Goal: Task Accomplishment & Management: Use online tool/utility

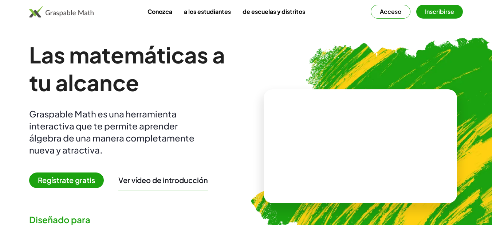
click at [65, 178] on font "Regístrate gratis" at bounding box center [66, 179] width 57 height 9
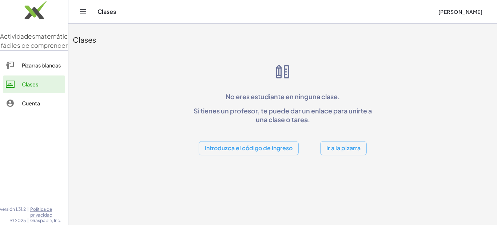
click at [339, 146] on font "Ir a la pizarra" at bounding box center [344, 148] width 34 height 8
click at [0, 0] on div at bounding box center [0, 0] width 0 height 0
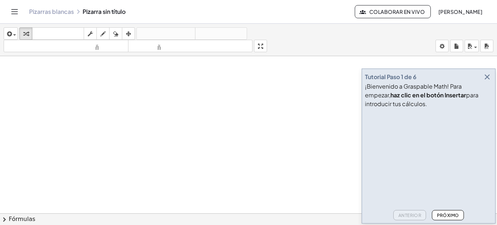
click at [486, 75] on icon "button" at bounding box center [487, 76] width 9 height 9
click at [486, 75] on div at bounding box center [248, 218] width 497 height 324
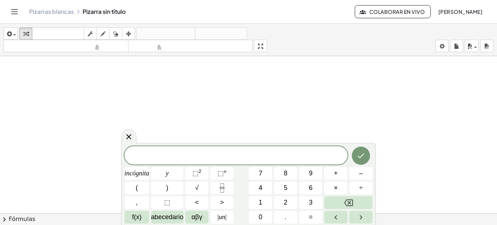
click at [16, 11] on icon "Cambiar navegación" at bounding box center [14, 11] width 9 height 9
click at [13, 10] on icon "Cambiar navegación" at bounding box center [14, 11] width 9 height 9
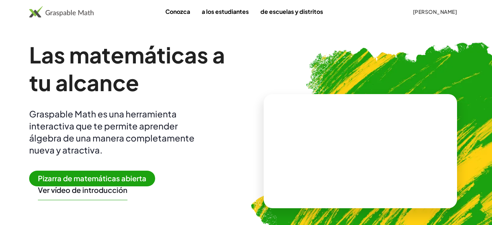
click at [75, 178] on font "Pizarra de matemáticas abierta" at bounding box center [92, 177] width 108 height 9
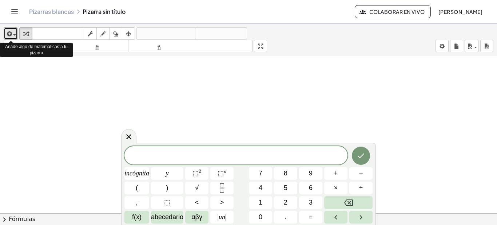
click at [11, 32] on icon "button" at bounding box center [8, 33] width 7 height 9
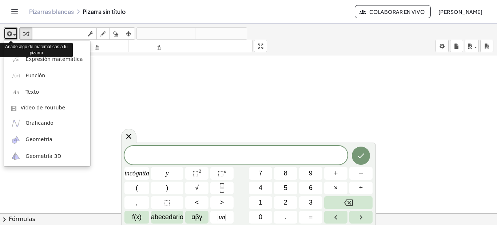
click at [11, 32] on icon "button" at bounding box center [8, 33] width 7 height 9
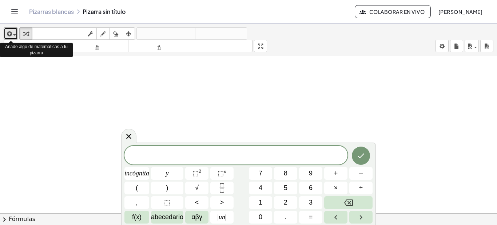
click at [11, 32] on icon "button" at bounding box center [8, 33] width 7 height 9
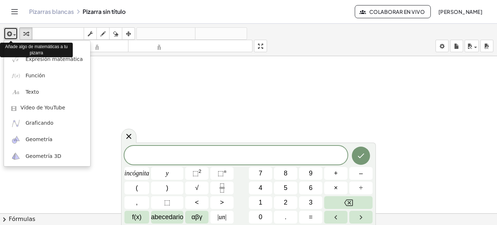
click at [11, 32] on icon "button" at bounding box center [8, 33] width 7 height 9
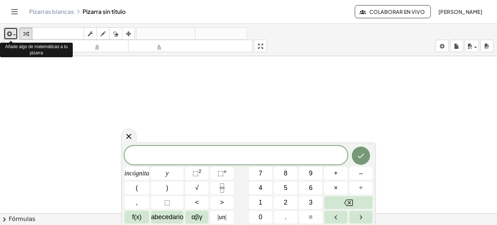
click at [11, 32] on icon "button" at bounding box center [8, 33] width 7 height 9
click at [13, 33] on span "button" at bounding box center [12, 34] width 1 height 5
click at [9, 33] on icon "button" at bounding box center [8, 33] width 7 height 9
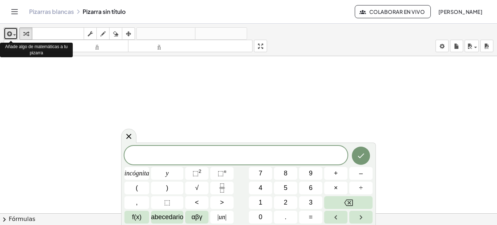
click at [9, 33] on icon "button" at bounding box center [8, 33] width 7 height 9
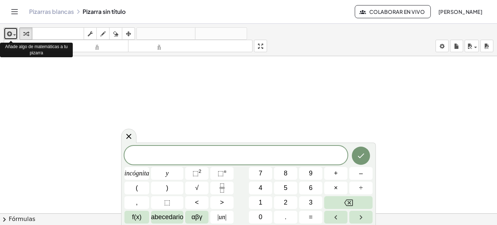
click at [9, 33] on icon "button" at bounding box center [8, 33] width 7 height 9
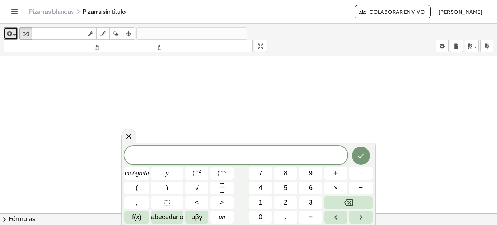
scroll to position [118, 0]
click at [134, 215] on font "f(x)" at bounding box center [136, 216] width 9 height 7
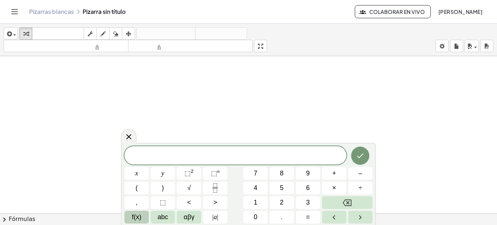
click at [64, 216] on button "chevron_right Fórmulas" at bounding box center [248, 219] width 497 height 12
click at [0, 0] on div at bounding box center [0, 0] width 0 height 0
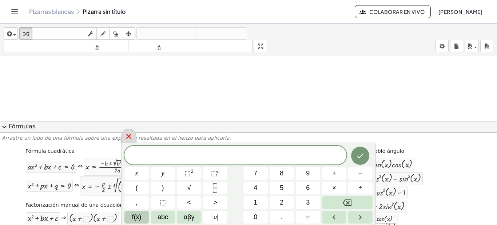
click at [129, 134] on icon at bounding box center [129, 136] width 9 height 9
click at [129, 135] on font "Arrastre un lado de una fórmula sobre una expresión resaltada en el lienzo para…" at bounding box center [116, 138] width 229 height 6
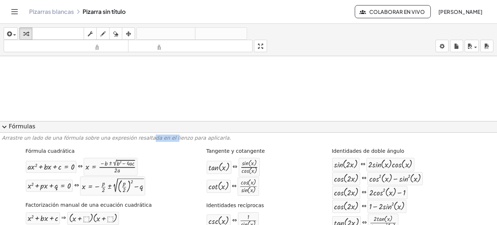
click at [4, 126] on span "expand_more" at bounding box center [4, 126] width 9 height 9
click at [4, 126] on div at bounding box center [248, 100] width 497 height 324
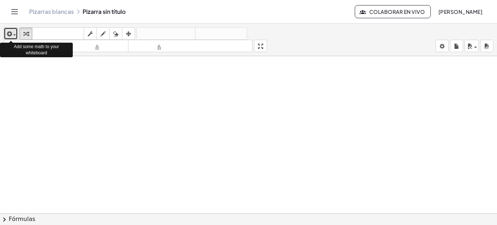
click at [9, 33] on icon "button" at bounding box center [8, 33] width 7 height 9
click at [14, 33] on div "button" at bounding box center [10, 33] width 11 height 9
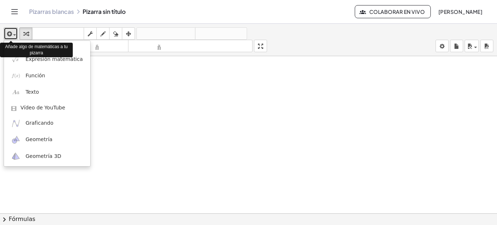
click at [14, 33] on div "button" at bounding box center [10, 33] width 11 height 9
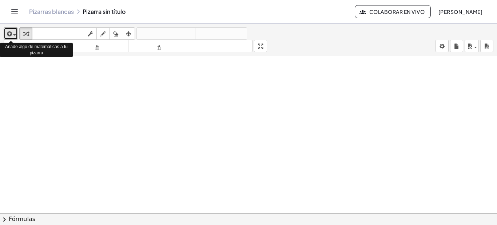
click at [15, 33] on div "button" at bounding box center [10, 33] width 11 height 9
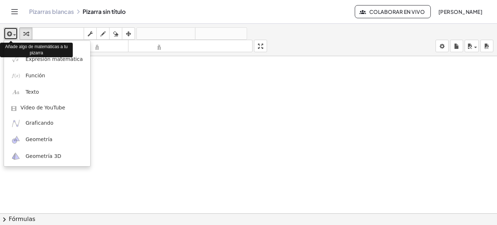
click at [15, 33] on div "button" at bounding box center [10, 33] width 11 height 9
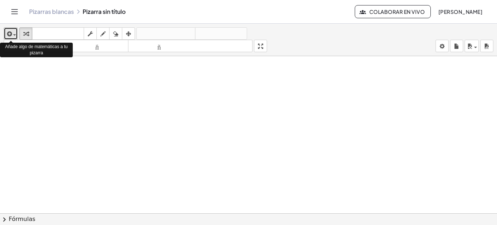
click at [15, 33] on div "button" at bounding box center [10, 33] width 11 height 9
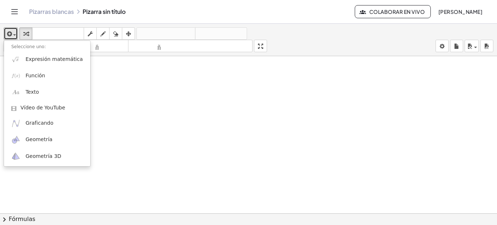
click at [128, 92] on div at bounding box center [248, 100] width 497 height 324
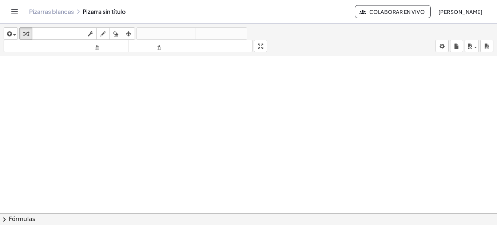
click at [51, 10] on font "Pizarras blancas" at bounding box center [51, 12] width 45 height 8
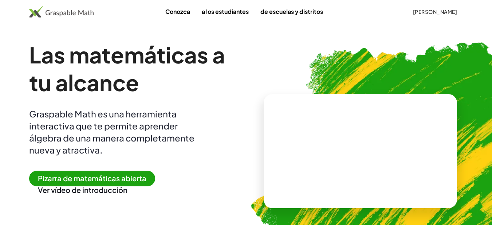
click at [84, 190] on font "Ver vídeo de introducción" at bounding box center [83, 189] width 90 height 9
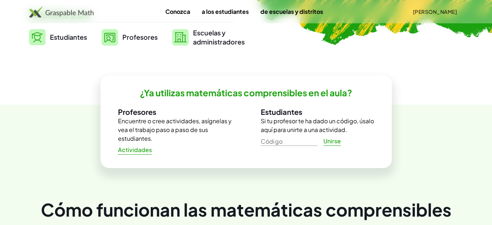
scroll to position [218, 0]
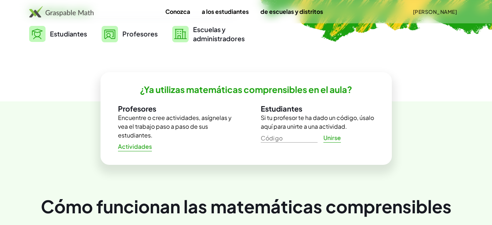
click at [110, 32] on img at bounding box center [110, 34] width 16 height 16
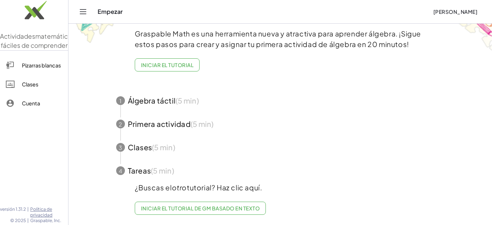
scroll to position [42, 0]
click at [48, 68] on font "Pizarras blancas" at bounding box center [41, 65] width 39 height 7
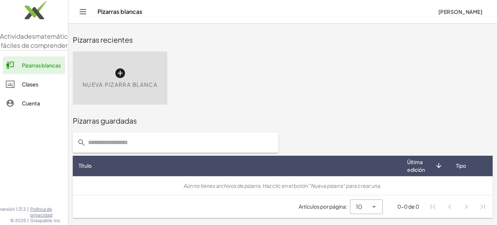
click at [118, 71] on icon at bounding box center [120, 73] width 12 height 12
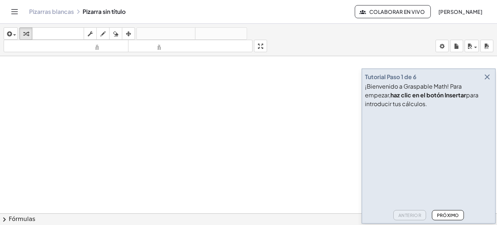
click at [486, 76] on icon "button" at bounding box center [487, 76] width 9 height 9
click at [486, 76] on div at bounding box center [248, 218] width 497 height 324
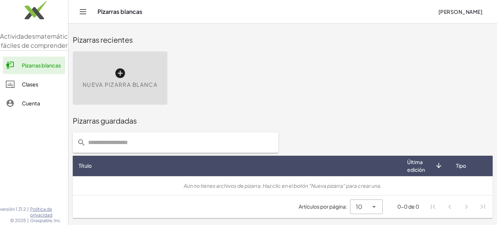
click at [120, 71] on icon at bounding box center [120, 73] width 12 height 12
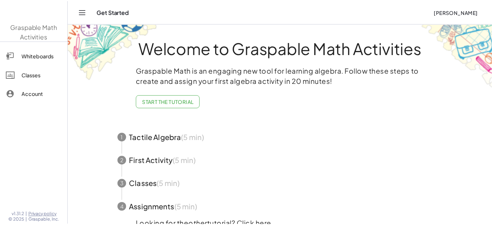
scroll to position [42, 0]
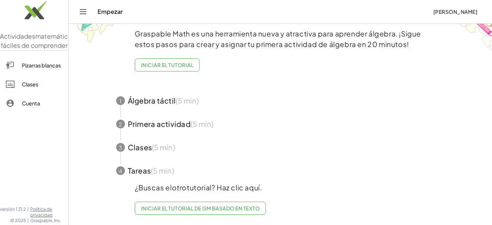
click at [33, 68] on font "Pizarras blancas" at bounding box center [41, 65] width 39 height 7
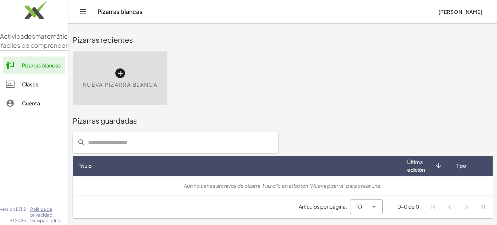
click at [107, 82] on font "Nueva pizarra blanca" at bounding box center [120, 84] width 75 height 7
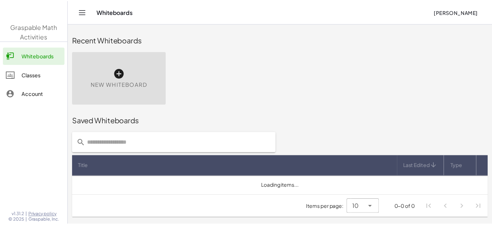
scroll to position [42, 0]
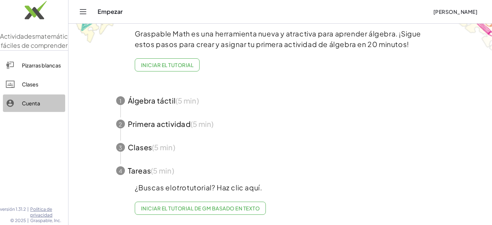
click at [34, 106] on font "Cuenta" at bounding box center [31, 103] width 18 height 7
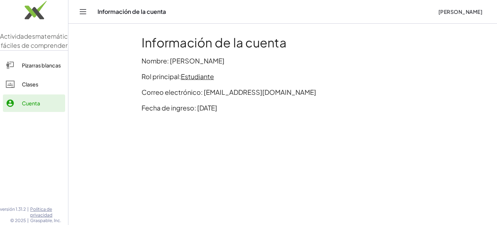
click at [199, 77] on font "Estudiante" at bounding box center [197, 76] width 33 height 8
click at [81, 9] on icon "Cambiar navegación" at bounding box center [83, 11] width 9 height 9
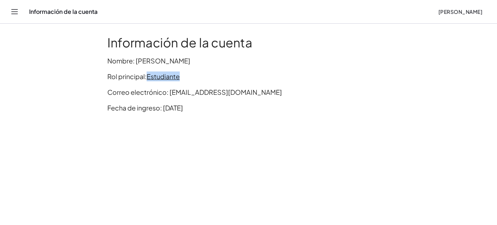
click at [81, 9] on div "Información de la cuenta Miguel Salas Bautista" at bounding box center [249, 11] width 480 height 23
click at [14, 9] on icon "Cambiar navegación" at bounding box center [14, 11] width 9 height 9
click at [14, 9] on div "Actividades matemáticas fáciles de comprender Pizarras blancas Clases Cuenta ve…" at bounding box center [248, 112] width 497 height 225
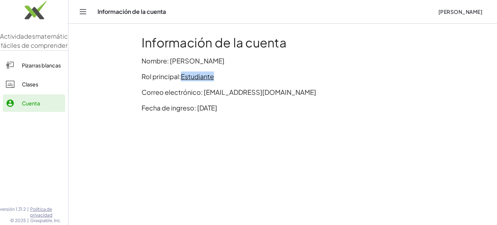
click at [444, 10] on font "[PERSON_NAME]" at bounding box center [461, 11] width 44 height 7
click at [29, 87] on font "Clases" at bounding box center [30, 84] width 16 height 7
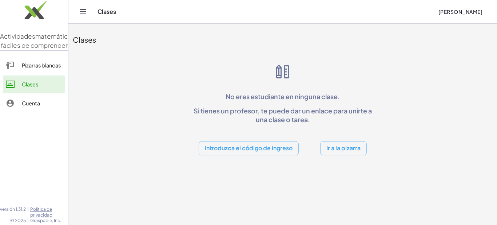
click at [344, 148] on font "Ir a la pizarra" at bounding box center [344, 148] width 34 height 8
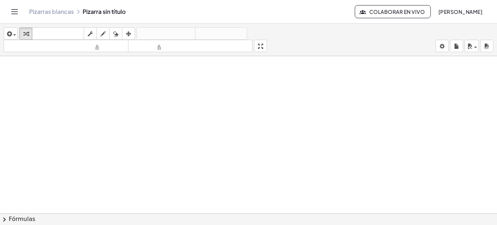
click at [370, 11] on font "Colaborar en vivo" at bounding box center [397, 11] width 55 height 7
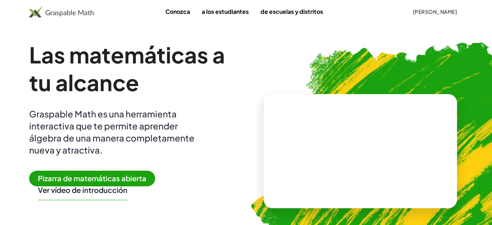
click at [428, 10] on font "[PERSON_NAME]" at bounding box center [435, 11] width 44 height 7
drag, startPoint x: 428, startPoint y: 10, endPoint x: 264, endPoint y: 40, distance: 166.5
click at [264, 40] on img at bounding box center [397, 148] width 320 height 270
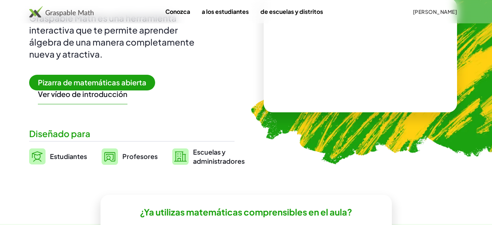
scroll to position [102, 0]
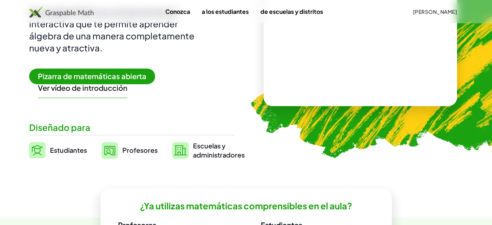
click at [67, 148] on font "Estudiantes" at bounding box center [68, 150] width 37 height 8
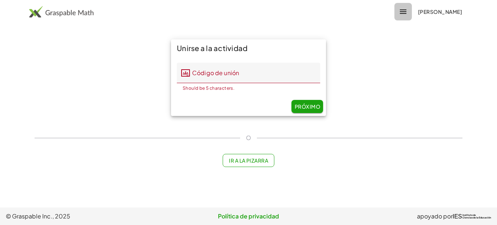
click at [399, 12] on icon "button" at bounding box center [403, 11] width 9 height 9
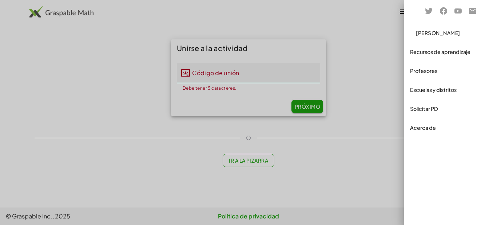
click at [382, 12] on div at bounding box center [248, 112] width 497 height 225
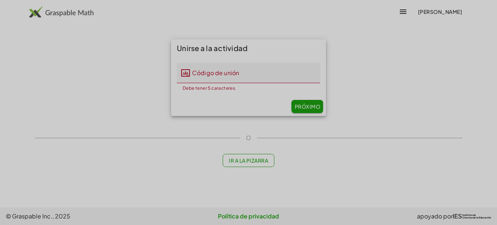
click at [382, 12] on div at bounding box center [248, 112] width 497 height 225
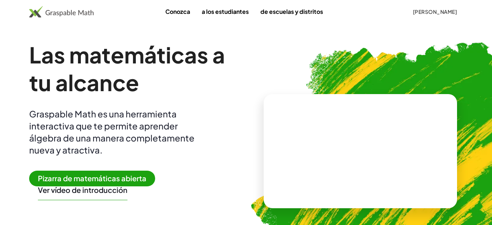
click at [347, 164] on video at bounding box center [359, 150] width 109 height 55
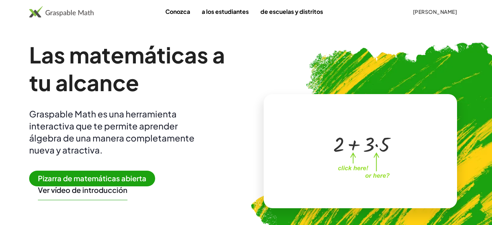
click at [403, 157] on div at bounding box center [358, 143] width 125 height 58
click at [389, 158] on div "+ 2 + · 3 · 5" at bounding box center [358, 143] width 73 height 31
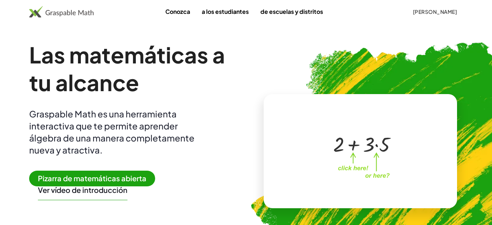
click at [369, 152] on div at bounding box center [361, 143] width 64 height 27
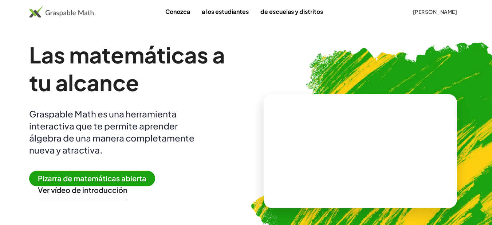
click at [354, 148] on video at bounding box center [359, 150] width 109 height 55
click at [354, 148] on div at bounding box center [361, 143] width 64 height 27
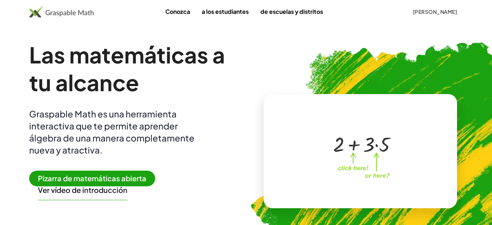
click at [83, 178] on font "Pizarra de matemáticas abierta" at bounding box center [92, 177] width 108 height 9
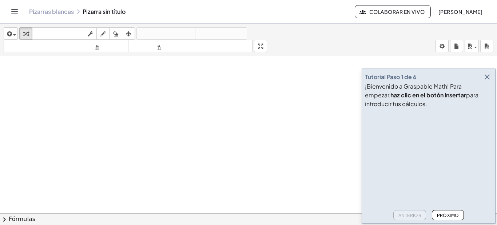
click at [439, 137] on video at bounding box center [419, 138] width 109 height 55
click at [381, 139] on video at bounding box center [419, 138] width 109 height 55
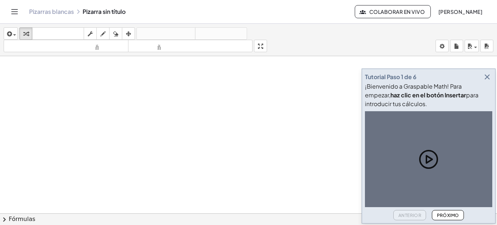
click at [429, 156] on icon at bounding box center [430, 158] width 6 height 7
click at [429, 156] on video at bounding box center [419, 138] width 109 height 55
click at [429, 156] on icon at bounding box center [430, 158] width 6 height 7
click at [429, 156] on video at bounding box center [419, 138] width 109 height 55
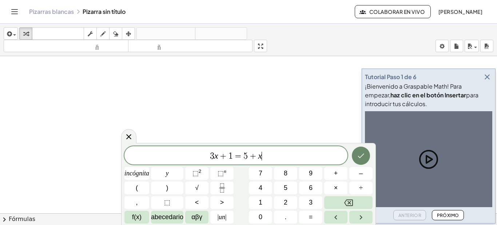
click at [362, 154] on icon "Hecho" at bounding box center [361, 155] width 9 height 9
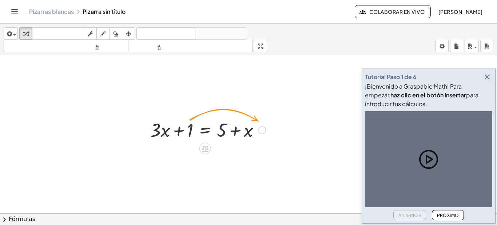
click at [190, 127] on div at bounding box center [208, 129] width 123 height 25
click at [190, 133] on div at bounding box center [208, 129] width 123 height 25
click at [248, 133] on div at bounding box center [208, 129] width 123 height 25
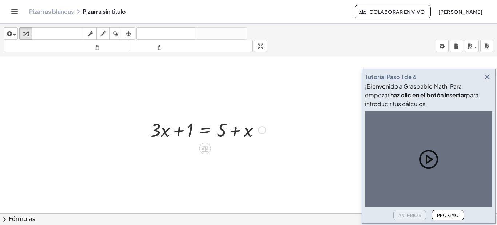
click at [260, 130] on div at bounding box center [262, 130] width 8 height 8
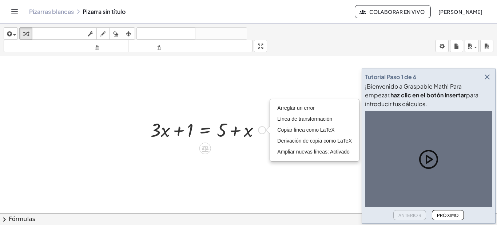
click at [249, 131] on div at bounding box center [208, 129] width 123 height 25
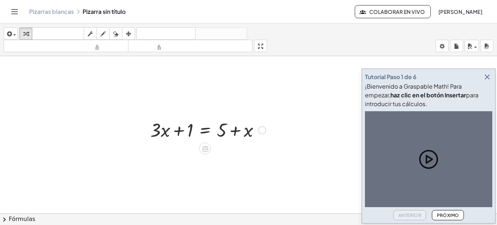
click at [249, 131] on div at bounding box center [208, 129] width 123 height 25
click at [224, 131] on div at bounding box center [208, 129] width 123 height 25
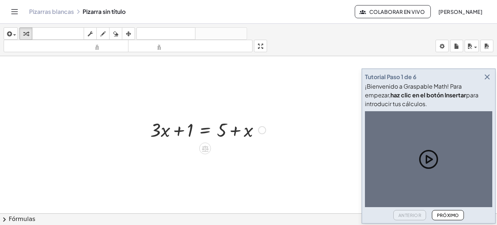
click at [224, 131] on div at bounding box center [208, 129] width 123 height 25
click at [206, 131] on div at bounding box center [208, 129] width 123 height 25
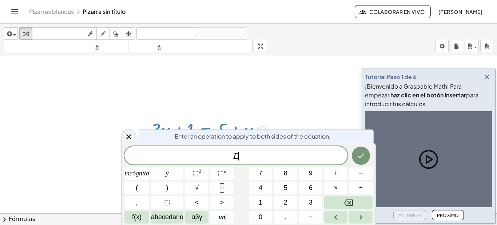
click at [206, 131] on div "Enter an operation to apply to both sides of the equation." at bounding box center [256, 135] width 236 height 13
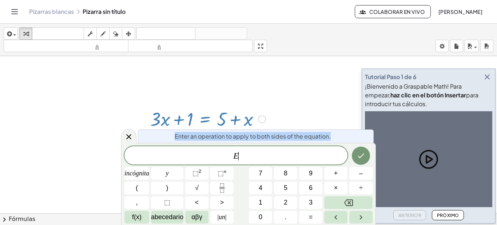
click at [206, 131] on div "Enter an operation to apply to both sides of the equation." at bounding box center [256, 135] width 236 height 13
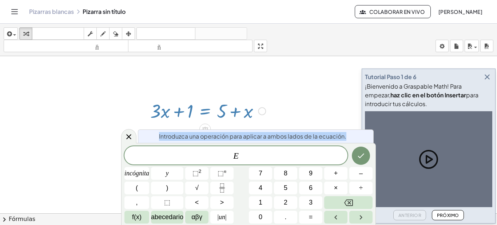
scroll to position [19, 0]
click at [190, 113] on div at bounding box center [208, 110] width 123 height 25
click at [249, 118] on div at bounding box center [208, 110] width 123 height 25
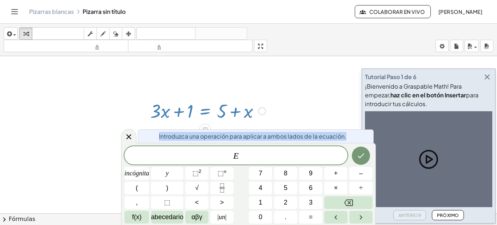
click at [249, 118] on div at bounding box center [208, 110] width 123 height 25
click at [360, 154] on icon "Hecho" at bounding box center [361, 155] width 9 height 9
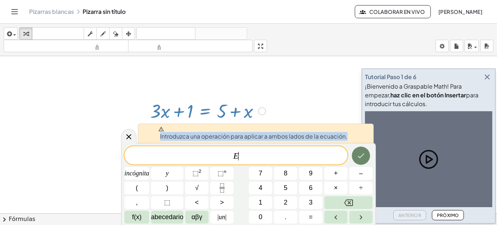
click at [360, 154] on icon "Hecho" at bounding box center [361, 155] width 9 height 9
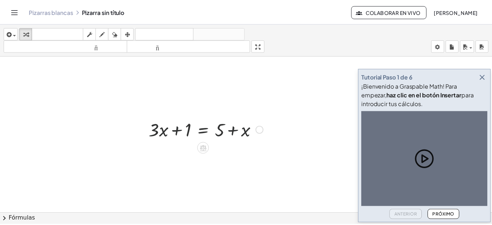
scroll to position [0, 0]
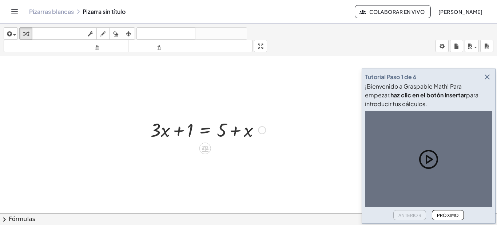
click at [168, 133] on div at bounding box center [208, 129] width 123 height 25
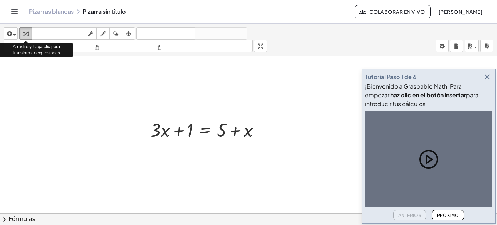
click at [26, 31] on icon "button" at bounding box center [25, 33] width 5 height 9
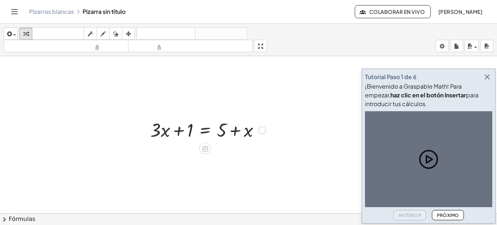
click at [192, 130] on div at bounding box center [208, 129] width 123 height 25
click at [179, 130] on div at bounding box center [208, 129] width 123 height 25
click at [221, 132] on div at bounding box center [208, 129] width 123 height 25
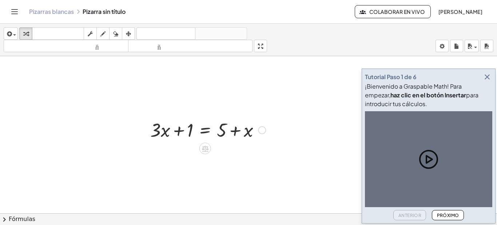
click at [221, 132] on div at bounding box center [208, 129] width 123 height 25
click at [170, 128] on div at bounding box center [208, 129] width 123 height 25
drag, startPoint x: 185, startPoint y: 131, endPoint x: 182, endPoint y: 128, distance: 4.6
click at [184, 130] on div at bounding box center [208, 129] width 123 height 25
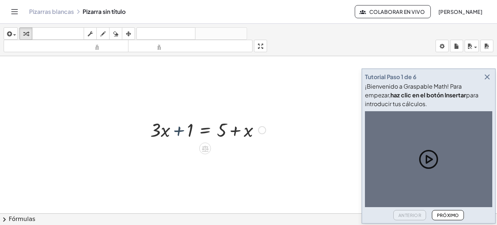
drag, startPoint x: 182, startPoint y: 128, endPoint x: 178, endPoint y: 123, distance: 6.1
click at [180, 125] on div at bounding box center [208, 129] width 123 height 25
click at [220, 132] on div at bounding box center [208, 129] width 123 height 25
click at [262, 131] on div "Arreglar un error Línea de transformación Copiar línea como LaTeX Derivación de…" at bounding box center [262, 130] width 8 height 8
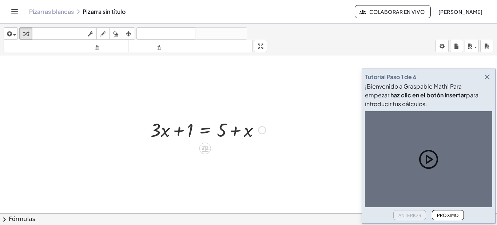
click at [262, 131] on div "Arreglar un error Línea de transformación Copiar línea como LaTeX Derivación de…" at bounding box center [262, 130] width 8 height 8
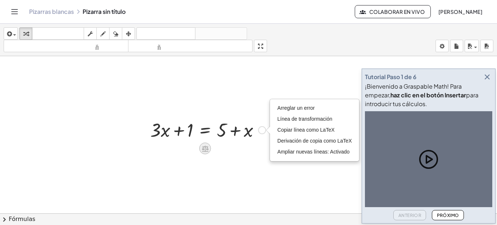
click at [203, 147] on icon at bounding box center [205, 148] width 7 height 6
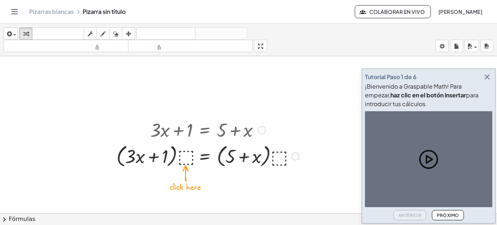
click at [186, 155] on div at bounding box center [208, 156] width 190 height 28
click at [0, 0] on span at bounding box center [0, 0] width 0 height 0
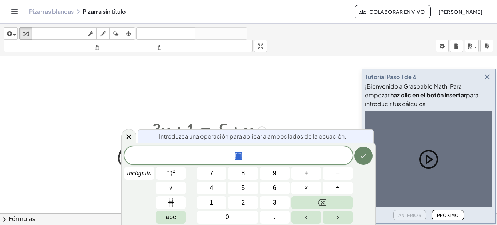
click at [361, 156] on icon "Hecho" at bounding box center [364, 155] width 7 height 5
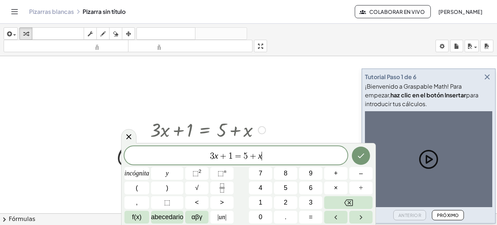
click at [177, 130] on div at bounding box center [208, 129] width 190 height 25
click at [245, 158] on span "5" at bounding box center [246, 155] width 4 height 9
click at [361, 155] on icon "Hecho" at bounding box center [361, 155] width 9 height 9
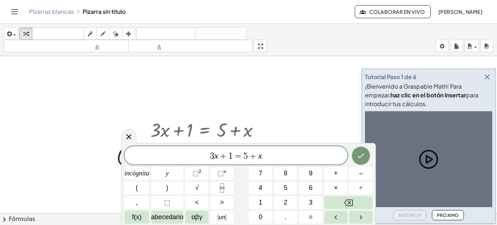
click at [443, 13] on font "Miguel Salas Bautista" at bounding box center [461, 11] width 44 height 7
drag, startPoint x: 443, startPoint y: 13, endPoint x: 281, endPoint y: 87, distance: 177.6
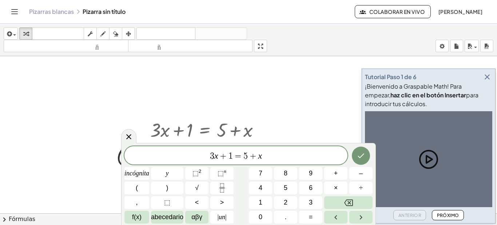
click at [48, 10] on font "Pizarras blancas" at bounding box center [51, 12] width 45 height 8
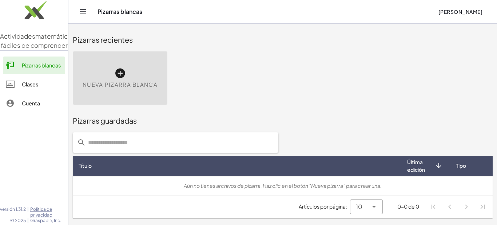
click at [83, 12] on icon "Cambiar navegación" at bounding box center [83, 11] width 6 height 4
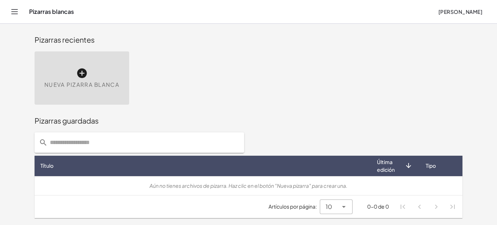
click at [83, 12] on div "Pizarras blancas Miguel Salas Bautista" at bounding box center [249, 11] width 480 height 23
click at [446, 11] on font "Miguel Salas Bautista" at bounding box center [461, 11] width 44 height 7
drag, startPoint x: 446, startPoint y: 11, endPoint x: 280, endPoint y: 63, distance: 173.8
click at [280, 63] on div "Nueva pizarra blanca" at bounding box center [248, 78] width 437 height 62
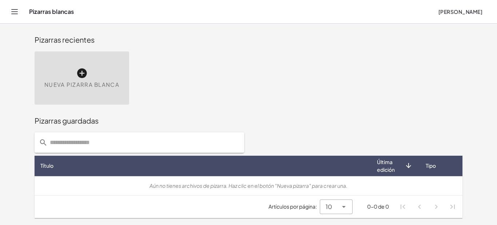
click at [280, 63] on div "Nueva pizarra blanca" at bounding box center [248, 78] width 437 height 62
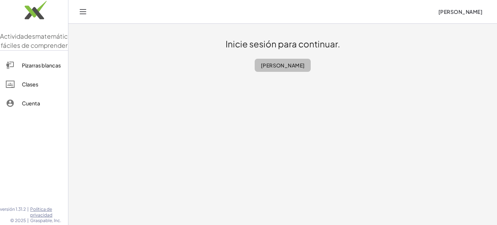
click at [262, 64] on font "[PERSON_NAME]" at bounding box center [283, 65] width 44 height 7
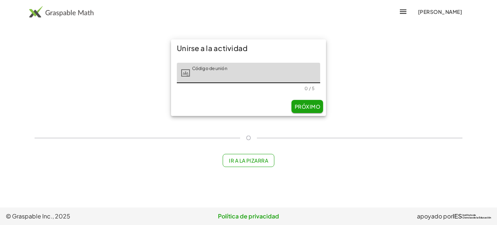
click at [247, 160] on font "Ir a la pizarra" at bounding box center [248, 160] width 39 height 7
click at [0, 0] on span at bounding box center [0, 0] width 0 height 0
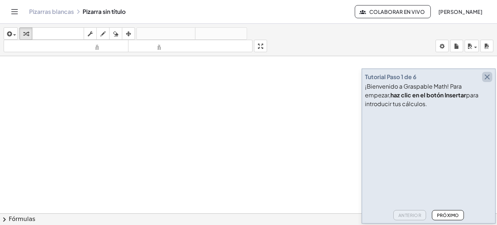
click at [487, 76] on icon "button" at bounding box center [487, 76] width 9 height 9
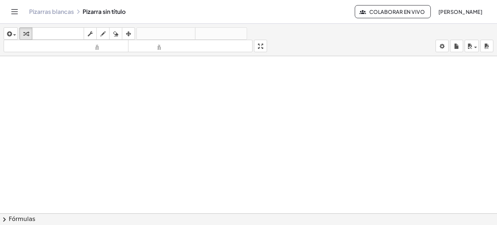
click at [370, 9] on font "Colaborar en vivo" at bounding box center [397, 11] width 55 height 7
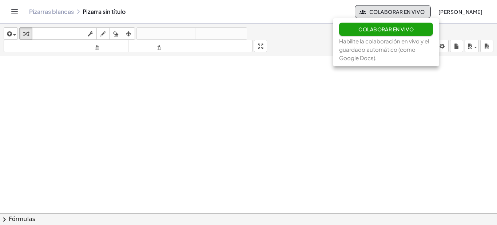
click at [375, 28] on font "Colaborar en vivo" at bounding box center [386, 29] width 55 height 7
click at [375, 28] on div "insertar Seleccione uno: Expresión matemática Función Texto Vídeo de YouTube Gr…" at bounding box center [248, 40] width 497 height 32
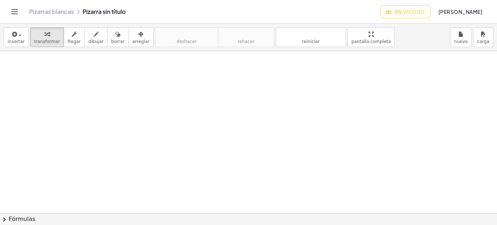
click at [19, 218] on font "Fórmulas" at bounding box center [22, 218] width 27 height 7
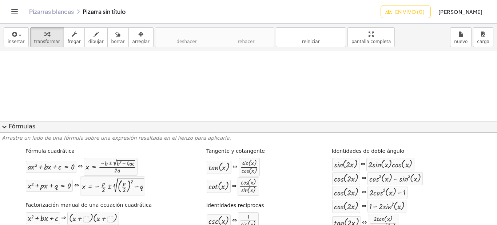
click at [4, 126] on span "expand_more" at bounding box center [4, 126] width 9 height 9
click at [4, 126] on div at bounding box center [248, 213] width 497 height 324
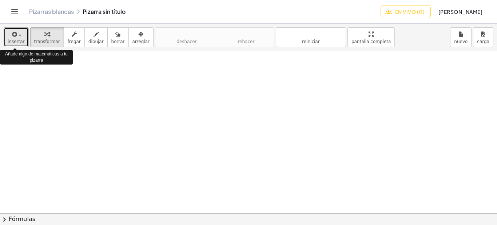
click at [16, 35] on icon "button" at bounding box center [14, 34] width 7 height 9
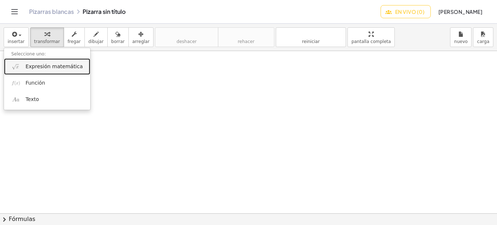
click at [42, 67] on font "Expresión matemática" at bounding box center [53, 66] width 57 height 6
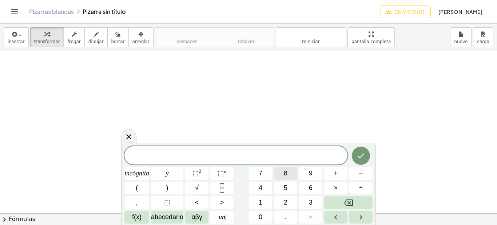
click at [285, 171] on font "8" at bounding box center [286, 172] width 4 height 7
click at [166, 173] on font "y" at bounding box center [167, 172] width 3 height 7
click at [348, 201] on icon "Retroceso" at bounding box center [348, 202] width 9 height 7
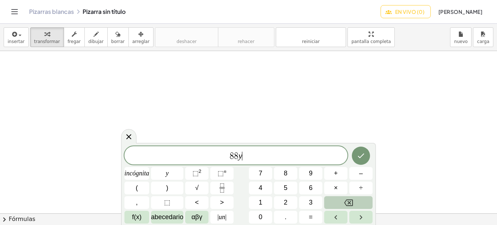
click at [348, 201] on icon "Retroceso" at bounding box center [348, 202] width 9 height 7
click at [287, 173] on font "8" at bounding box center [286, 172] width 4 height 7
click at [170, 175] on button "y" at bounding box center [167, 173] width 32 height 13
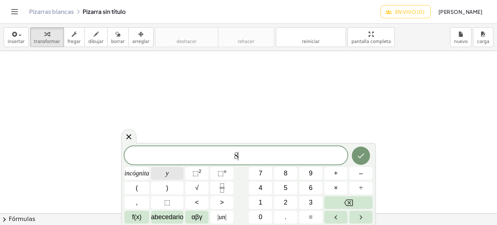
click at [170, 175] on button "y" at bounding box center [167, 173] width 32 height 13
click at [348, 201] on icon "Retroceso" at bounding box center [348, 202] width 9 height 9
click at [244, 155] on span "8 ​" at bounding box center [236, 156] width 223 height 10
click at [350, 200] on icon "Retroceso" at bounding box center [348, 202] width 9 height 9
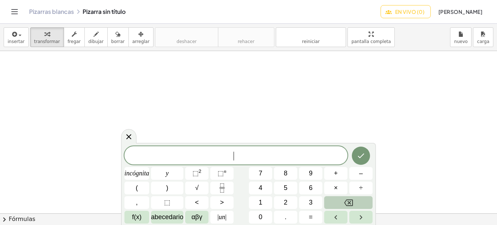
click at [350, 200] on icon "Retroceso" at bounding box center [348, 202] width 9 height 9
click at [171, 216] on font "abecedario" at bounding box center [167, 216] width 32 height 7
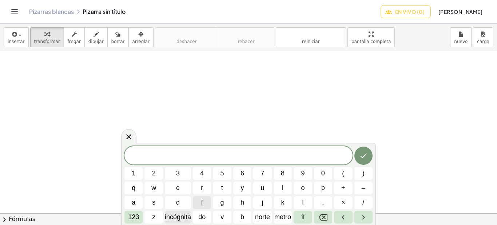
click at [177, 216] on font "incógnita" at bounding box center [178, 216] width 26 height 7
click at [323, 216] on icon "Retroceso" at bounding box center [323, 217] width 9 height 7
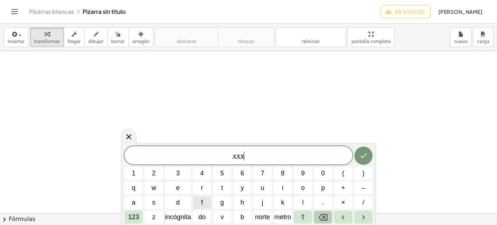
click at [323, 216] on icon "Retroceso" at bounding box center [323, 217] width 9 height 7
click at [177, 216] on font "incógnita" at bounding box center [178, 216] width 26 height 7
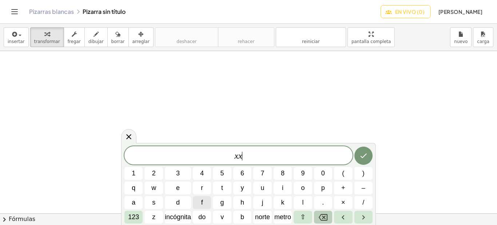
click at [322, 216] on icon "Retroceso" at bounding box center [323, 217] width 9 height 9
click at [202, 216] on font "do" at bounding box center [201, 216] width 7 height 7
click at [322, 216] on icon "Retroceso" at bounding box center [323, 217] width 9 height 9
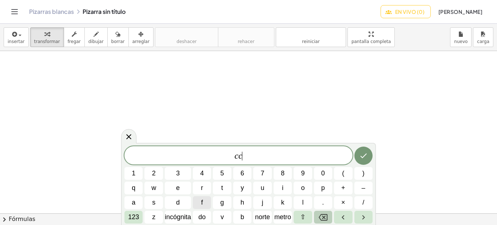
click at [322, 216] on icon "Retroceso" at bounding box center [323, 217] width 9 height 9
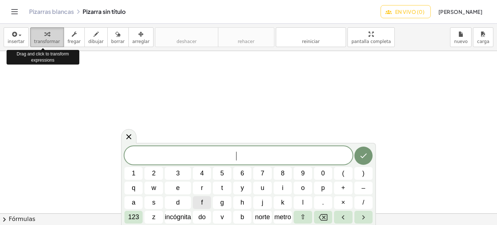
click at [44, 35] on icon "button" at bounding box center [46, 34] width 5 height 9
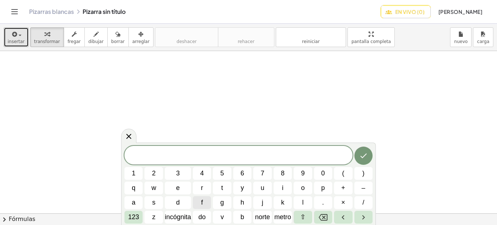
click at [17, 36] on span "button" at bounding box center [17, 34] width 1 height 5
click at [177, 216] on font "incógnita" at bounding box center [178, 216] width 26 height 7
click at [322, 215] on icon "Retroceso" at bounding box center [323, 217] width 9 height 9
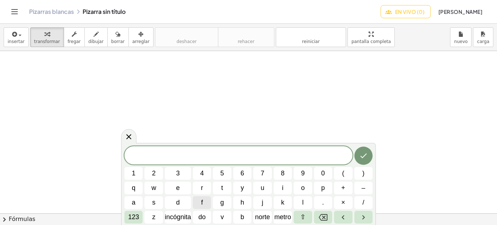
click at [17, 218] on font "Fórmulas" at bounding box center [22, 218] width 27 height 7
click at [0, 0] on div at bounding box center [0, 0] width 0 height 0
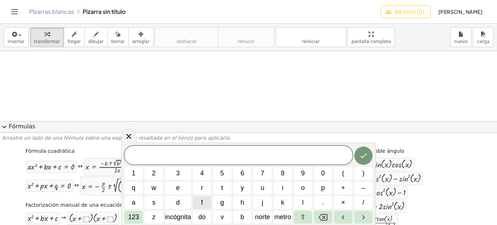
click at [3, 126] on span "expand_more" at bounding box center [4, 126] width 9 height 9
click at [3, 126] on div at bounding box center [248, 141] width 497 height 324
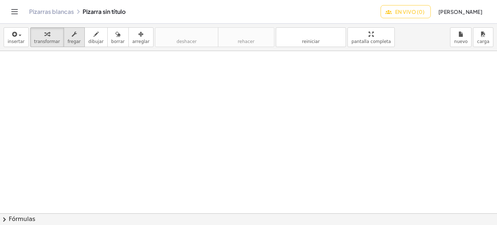
click at [68, 40] on font "fregar" at bounding box center [74, 41] width 13 height 5
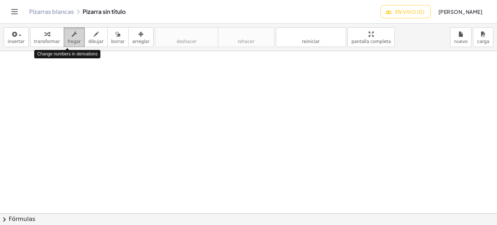
click at [68, 40] on font "fregar" at bounding box center [74, 41] width 13 height 5
click at [59, 74] on div at bounding box center [248, 141] width 497 height 324
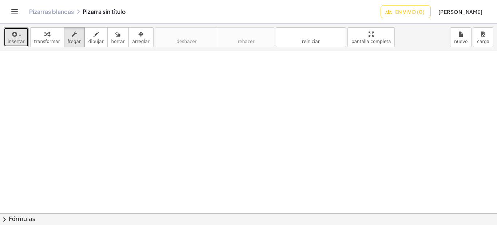
click at [16, 36] on icon "button" at bounding box center [14, 34] width 7 height 9
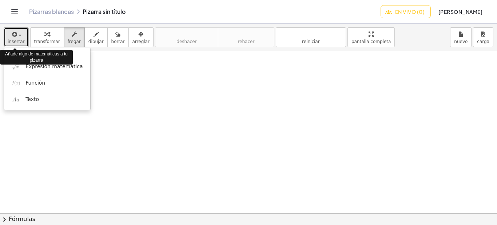
click at [16, 36] on icon "button" at bounding box center [14, 34] width 7 height 9
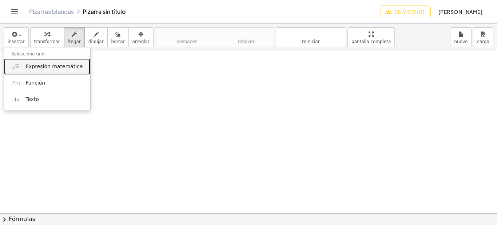
click at [55, 64] on font "Expresión matemática" at bounding box center [53, 66] width 57 height 6
click at [55, 64] on div at bounding box center [248, 141] width 497 height 324
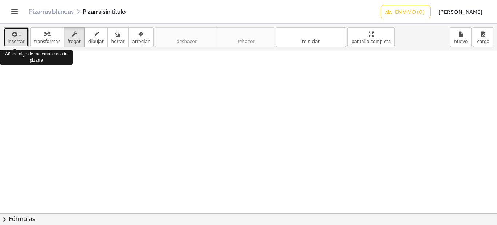
click at [18, 36] on div "button" at bounding box center [16, 33] width 17 height 9
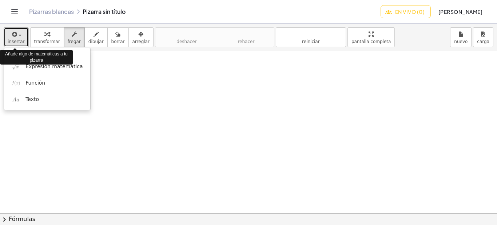
click at [18, 36] on div "button" at bounding box center [16, 33] width 17 height 9
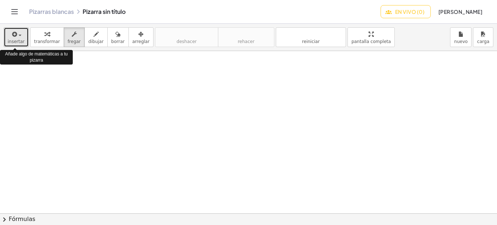
click at [18, 36] on div "button" at bounding box center [16, 33] width 17 height 9
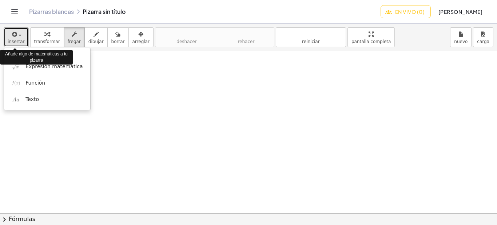
click at [18, 36] on div "button" at bounding box center [16, 33] width 17 height 9
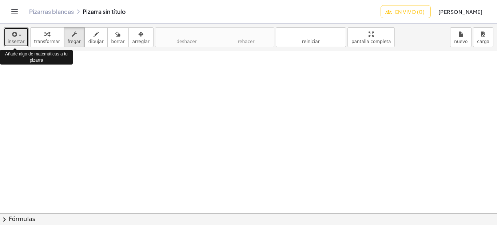
click at [18, 36] on div "button" at bounding box center [16, 33] width 17 height 9
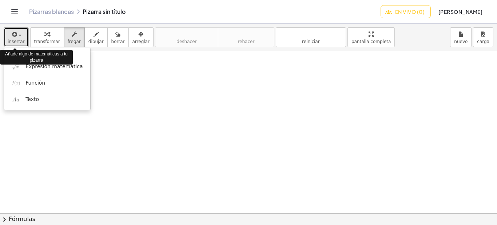
click at [18, 36] on div "button" at bounding box center [16, 33] width 17 height 9
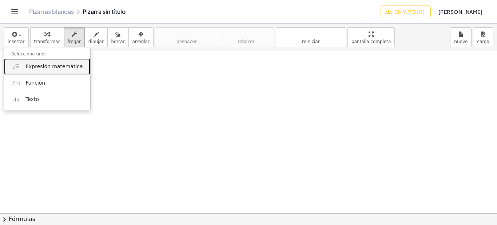
click at [55, 66] on font "Expresión matemática" at bounding box center [53, 66] width 57 height 6
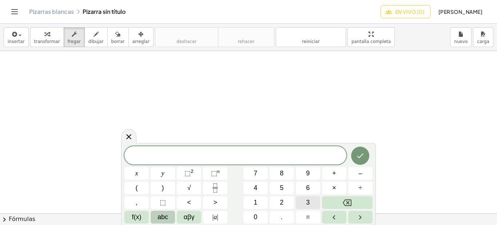
click at [307, 201] on span "3" at bounding box center [308, 202] width 4 height 10
click at [137, 173] on span "x" at bounding box center [136, 173] width 3 height 10
click at [347, 201] on icon "Backspace" at bounding box center [347, 202] width 9 height 7
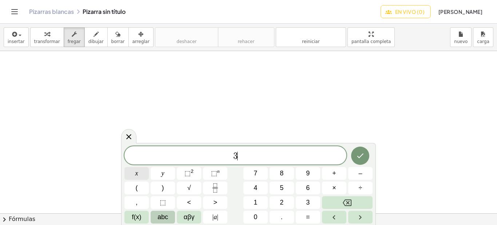
click at [135, 173] on button "x" at bounding box center [137, 173] width 24 height 13
click at [349, 199] on icon "Backspace" at bounding box center [347, 202] width 9 height 7
click at [162, 174] on span "y" at bounding box center [163, 173] width 3 height 10
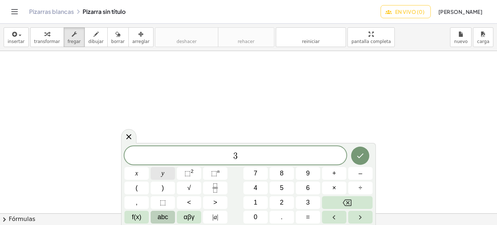
click at [162, 174] on span "y" at bounding box center [163, 173] width 3 height 10
click at [350, 199] on icon "Backspace" at bounding box center [347, 202] width 9 height 7
click at [333, 171] on span "+" at bounding box center [334, 173] width 4 height 10
click at [348, 202] on icon "Backspace" at bounding box center [347, 202] width 9 height 7
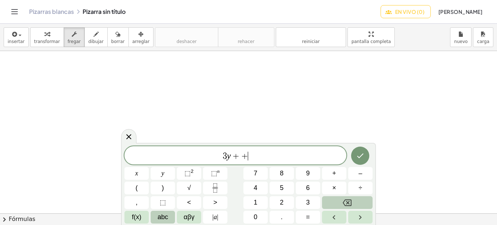
click at [348, 202] on icon "Backspace" at bounding box center [347, 202] width 9 height 7
click at [333, 173] on span "+" at bounding box center [334, 173] width 4 height 10
click at [284, 171] on button "8" at bounding box center [282, 173] width 24 height 13
click at [363, 171] on button "–" at bounding box center [360, 173] width 24 height 13
click at [257, 184] on span "4" at bounding box center [256, 188] width 4 height 10
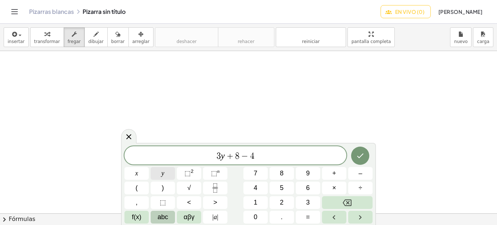
click at [162, 172] on span "y" at bounding box center [163, 173] width 3 height 10
click at [311, 215] on button "=" at bounding box center [308, 216] width 24 height 13
click at [284, 204] on button "2" at bounding box center [282, 202] width 24 height 13
click at [138, 188] on button "(" at bounding box center [137, 187] width 24 height 13
click at [165, 172] on button "y" at bounding box center [163, 173] width 24 height 13
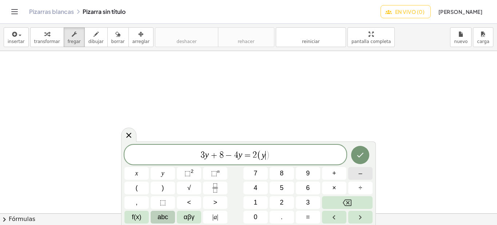
click at [364, 170] on button "–" at bounding box center [360, 173] width 24 height 13
click at [310, 201] on span "3" at bounding box center [308, 202] width 4 height 10
click at [164, 187] on button ")" at bounding box center [163, 187] width 24 height 13
click at [166, 186] on button ")" at bounding box center [163, 187] width 24 height 13
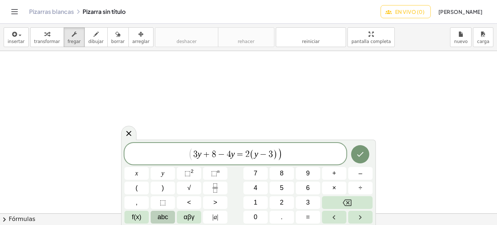
click at [365, 154] on icon "Hecho" at bounding box center [360, 154] width 9 height 9
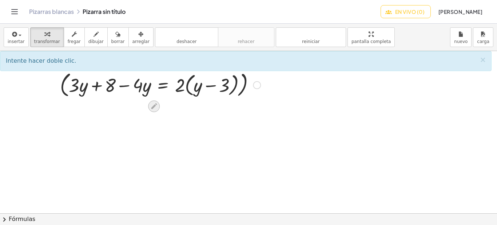
click at [158, 105] on icon at bounding box center [154, 106] width 8 height 8
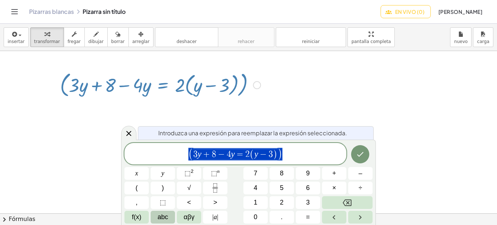
click at [129, 131] on icon at bounding box center [129, 133] width 9 height 9
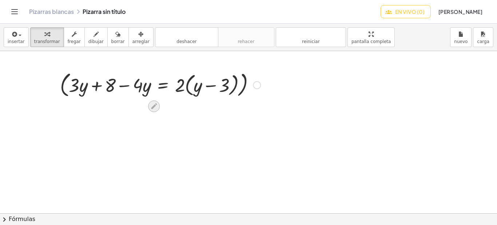
click at [156, 106] on icon at bounding box center [154, 106] width 8 height 8
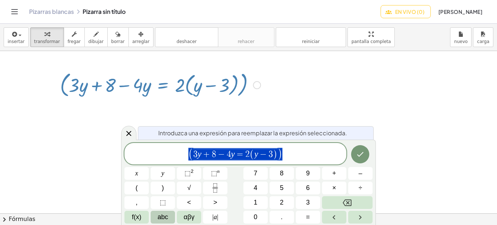
click at [129, 131] on icon at bounding box center [129, 133] width 9 height 9
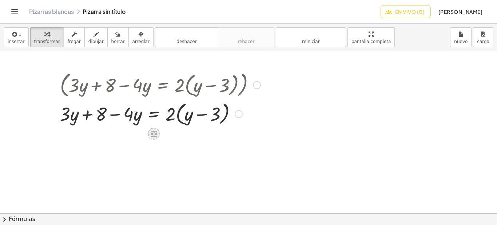
click at [158, 130] on div at bounding box center [154, 134] width 12 height 12
click at [155, 134] on font "×" at bounding box center [154, 134] width 4 height 8
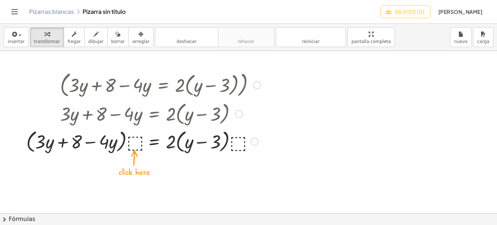
click at [175, 115] on div at bounding box center [144, 113] width 242 height 28
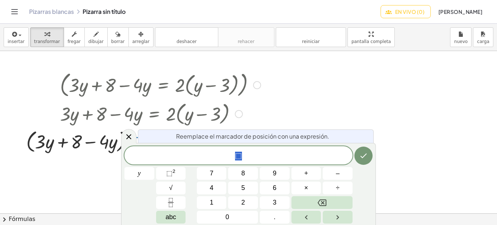
click at [253, 109] on div at bounding box center [144, 113] width 242 height 28
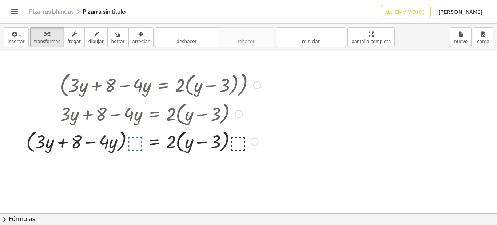
scroll to position [74, 0]
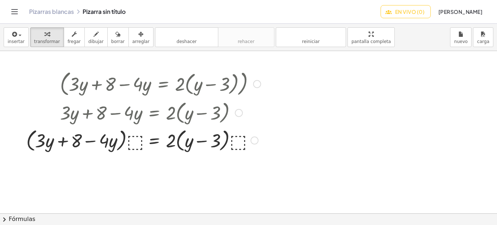
click at [186, 85] on div at bounding box center [144, 83] width 242 height 30
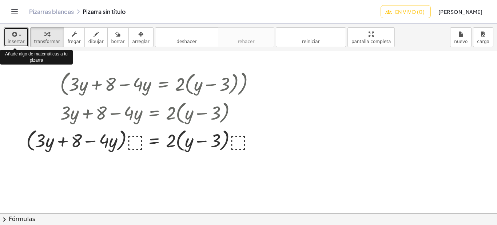
click at [20, 39] on font "insertar" at bounding box center [16, 41] width 17 height 5
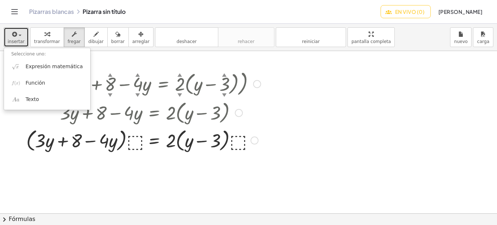
click at [17, 34] on div "button" at bounding box center [16, 33] width 17 height 9
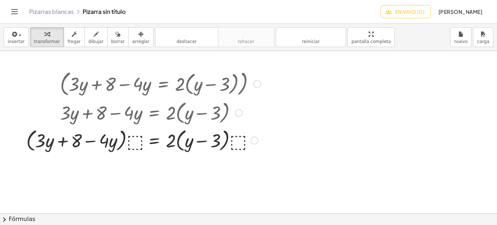
click at [126, 86] on div at bounding box center [144, 83] width 242 height 30
click at [123, 83] on div at bounding box center [144, 83] width 242 height 30
click at [82, 86] on div at bounding box center [144, 83] width 242 height 30
click at [184, 85] on div at bounding box center [144, 83] width 242 height 30
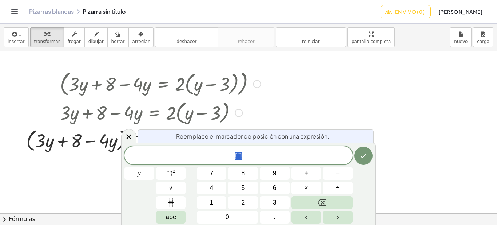
click at [252, 93] on div at bounding box center [144, 83] width 242 height 30
click at [130, 136] on icon at bounding box center [128, 136] width 5 height 5
click at [130, 134] on icon at bounding box center [129, 136] width 9 height 9
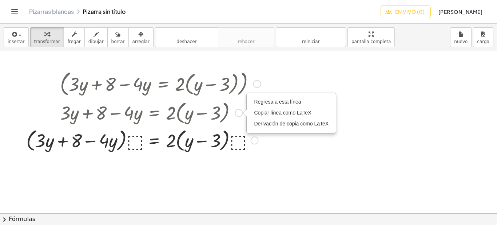
click at [182, 87] on div at bounding box center [144, 83] width 242 height 30
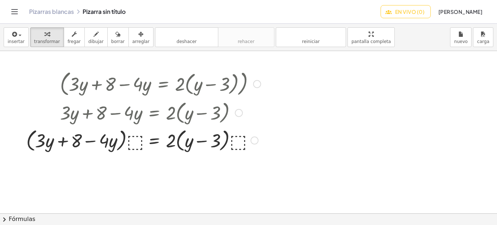
click at [187, 83] on div at bounding box center [144, 83] width 242 height 30
click at [136, 83] on div at bounding box center [144, 83] width 242 height 30
click at [113, 84] on div at bounding box center [144, 83] width 242 height 30
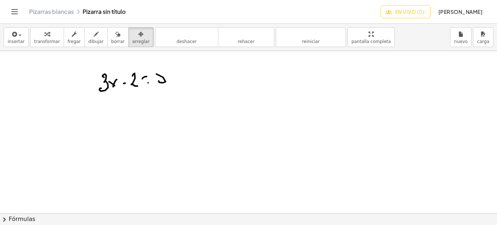
scroll to position [71, 0]
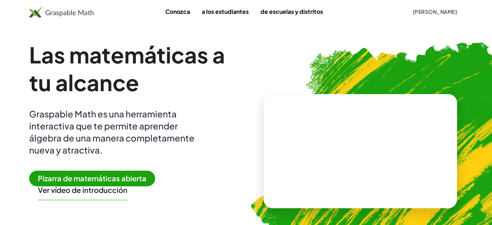
click at [425, 10] on font "[PERSON_NAME]" at bounding box center [435, 11] width 44 height 7
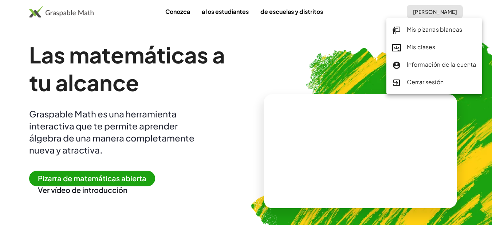
click at [417, 83] on font "Cerrar sesión" at bounding box center [425, 82] width 37 height 8
click at [417, 83] on img at bounding box center [397, 148] width 320 height 270
click at [418, 83] on img at bounding box center [397, 148] width 320 height 270
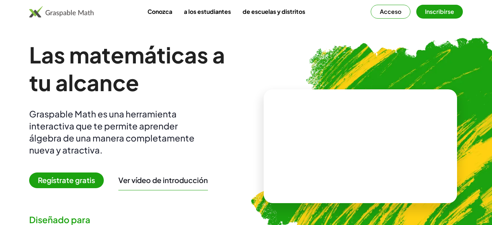
click at [439, 10] on font "Inscribirse" at bounding box center [439, 12] width 29 height 8
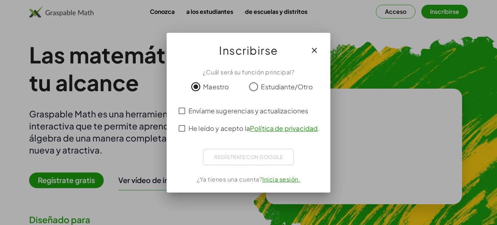
click at [257, 157] on div "Regístrate con Google" at bounding box center [248, 157] width 91 height 16
click at [275, 182] on font "Inicia sesión." at bounding box center [282, 179] width 38 height 8
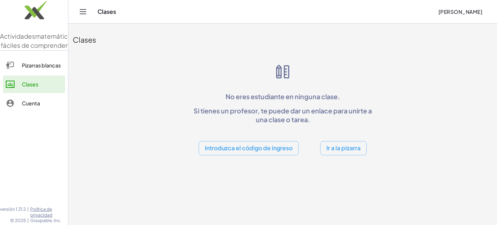
click at [340, 148] on font "Ir a la pizarra" at bounding box center [344, 148] width 34 height 8
drag, startPoint x: 340, startPoint y: 148, endPoint x: 333, endPoint y: 170, distance: 22.5
click at [0, 0] on div at bounding box center [0, 0] width 0 height 0
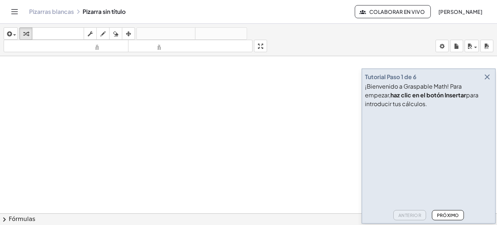
click at [450, 11] on font "[PERSON_NAME]" at bounding box center [461, 11] width 44 height 7
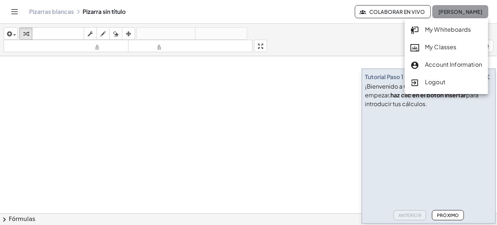
click at [450, 11] on font "[PERSON_NAME]" at bounding box center [461, 11] width 44 height 7
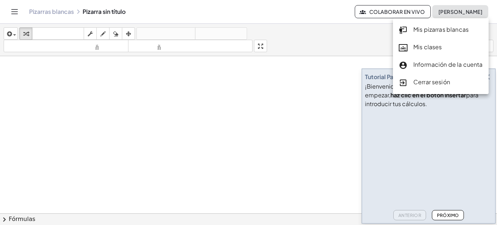
click at [440, 64] on font "Información de la cuenta" at bounding box center [449, 64] width 70 height 8
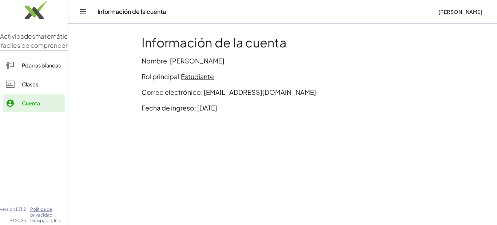
click at [208, 78] on font "Estudiante" at bounding box center [197, 76] width 33 height 8
drag, startPoint x: 208, startPoint y: 78, endPoint x: 309, endPoint y: 65, distance: 102.0
click at [309, 65] on p "Nombre: [PERSON_NAME]" at bounding box center [283, 61] width 283 height 10
click at [82, 11] on icon "Cambiar navegación" at bounding box center [83, 11] width 9 height 9
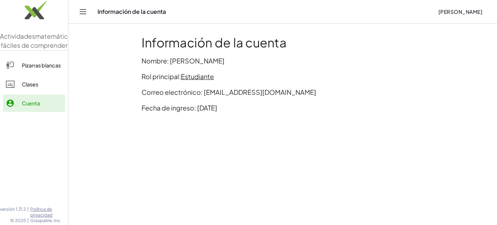
click at [82, 11] on div "Información de la cuenta [PERSON_NAME]" at bounding box center [282, 11] width 411 height 23
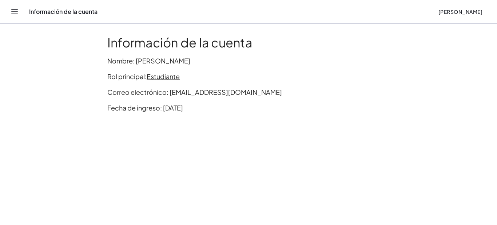
click at [13, 9] on icon "Cambiar navegación" at bounding box center [14, 11] width 9 height 9
click at [13, 9] on div "Actividades matemáticas fáciles de comprender Pizarras blancas Clases Cuenta ve…" at bounding box center [248, 112] width 497 height 225
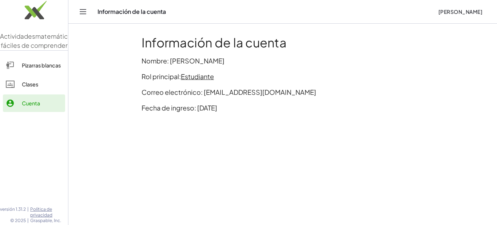
click at [33, 106] on font "Cuenta" at bounding box center [31, 103] width 18 height 7
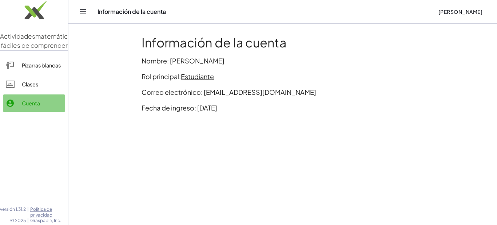
click at [33, 106] on font "Cuenta" at bounding box center [31, 103] width 18 height 7
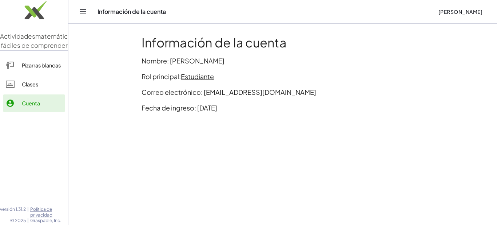
click at [33, 106] on font "Cuenta" at bounding box center [31, 103] width 18 height 7
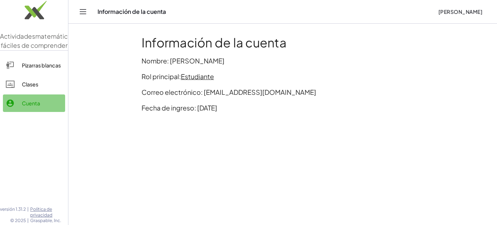
click at [33, 106] on font "Cuenta" at bounding box center [31, 103] width 18 height 7
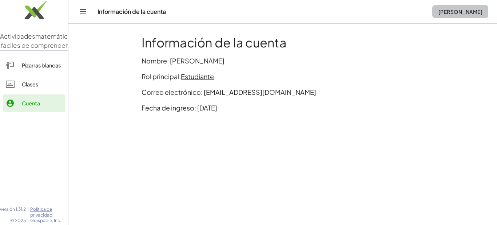
click at [445, 12] on font "[PERSON_NAME]" at bounding box center [461, 11] width 44 height 7
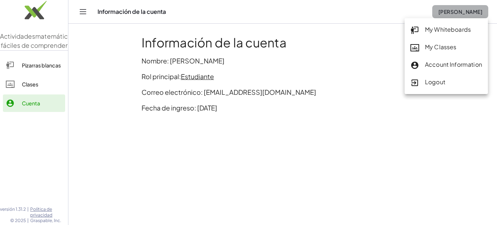
click at [445, 12] on font "[PERSON_NAME]" at bounding box center [461, 11] width 44 height 7
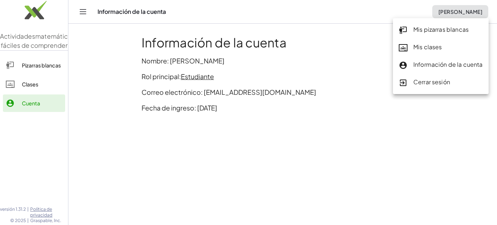
click at [434, 82] on font "Cerrar sesión" at bounding box center [432, 82] width 37 height 8
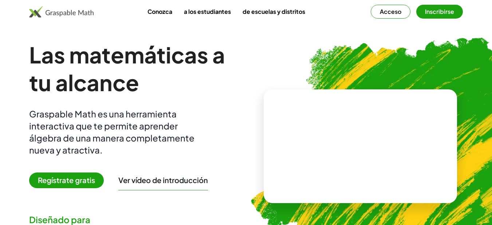
click at [392, 11] on font "Acceso" at bounding box center [390, 12] width 21 height 8
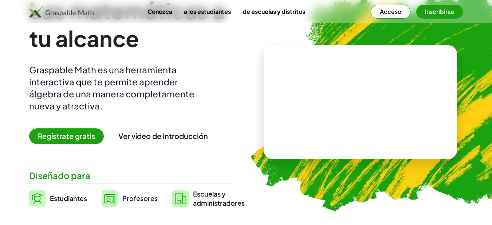
scroll to position [66, 0]
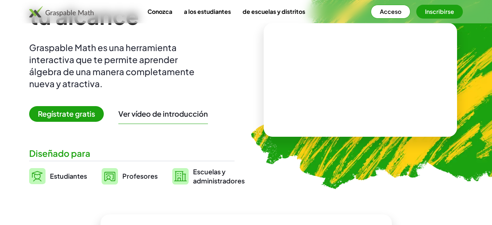
click at [63, 111] on font "Regístrate gratis" at bounding box center [66, 113] width 57 height 9
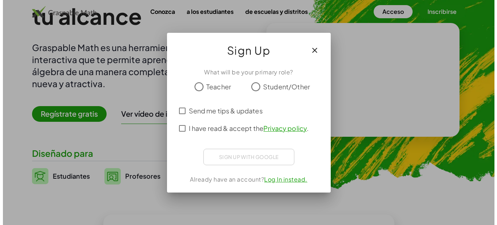
scroll to position [0, 0]
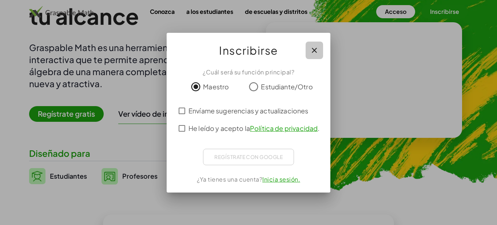
click at [313, 47] on icon "button" at bounding box center [314, 50] width 9 height 9
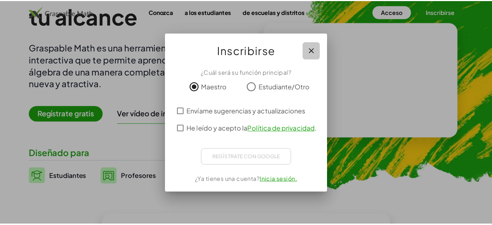
scroll to position [66, 0]
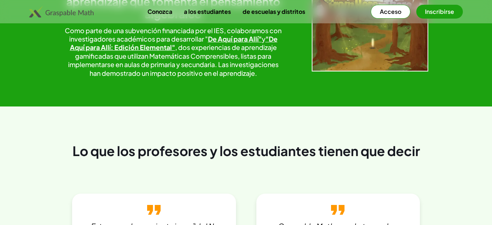
scroll to position [1349, 0]
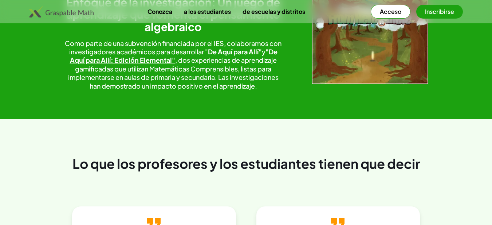
drag, startPoint x: 481, startPoint y: 169, endPoint x: 478, endPoint y: 157, distance: 12.7
click at [478, 90] on div "Enfoque de la investigación: Un juego de aprendizaje que fomenta el pensamiento…" at bounding box center [246, 43] width 492 height 94
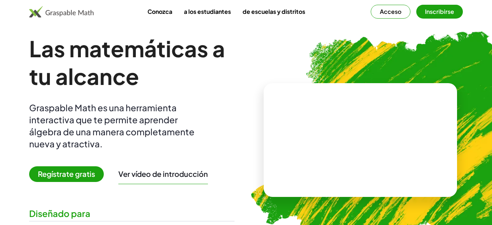
scroll to position [0, 0]
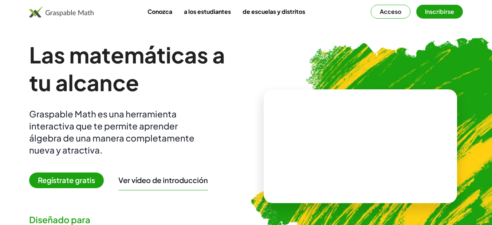
click at [201, 11] on font "a los estudiantes" at bounding box center [207, 12] width 47 height 8
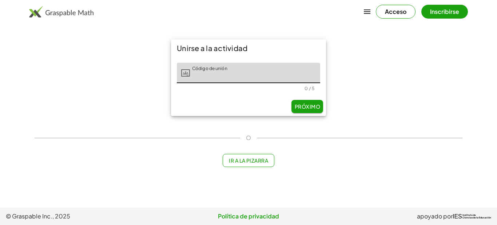
click at [248, 159] on font "Ir a la pizarra" at bounding box center [248, 160] width 39 height 7
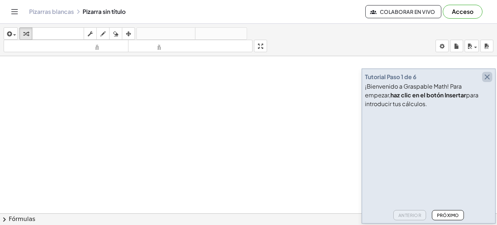
click at [488, 76] on icon "button" at bounding box center [487, 76] width 9 height 9
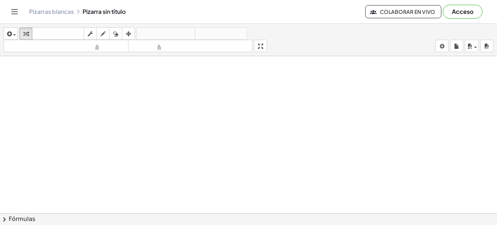
click at [13, 8] on icon "Cambiar navegación" at bounding box center [14, 11] width 9 height 9
click at [13, 9] on icon "Cambiar navegación" at bounding box center [14, 11] width 9 height 9
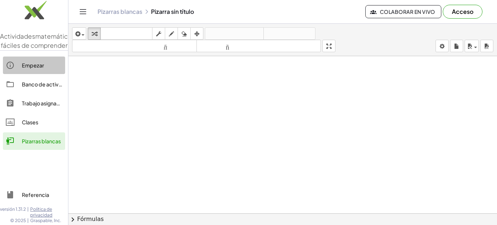
click at [38, 68] on font "Empezar" at bounding box center [33, 65] width 22 height 7
